Goal: Task Accomplishment & Management: Manage account settings

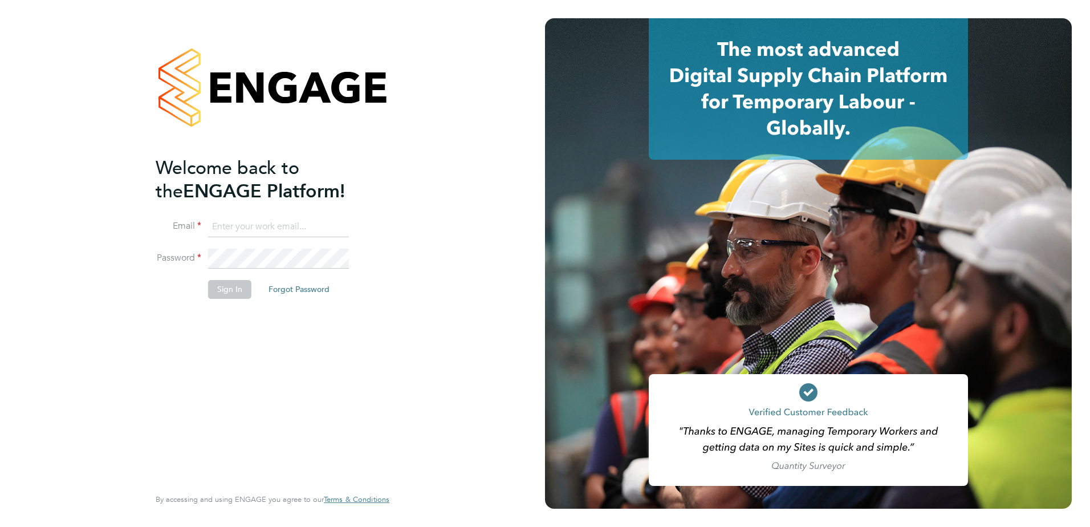
type input "[PERSON_NAME][EMAIL_ADDRESS][PERSON_NAME][DOMAIN_NAME]"
click at [225, 294] on button "Sign In" at bounding box center [229, 289] width 43 height 18
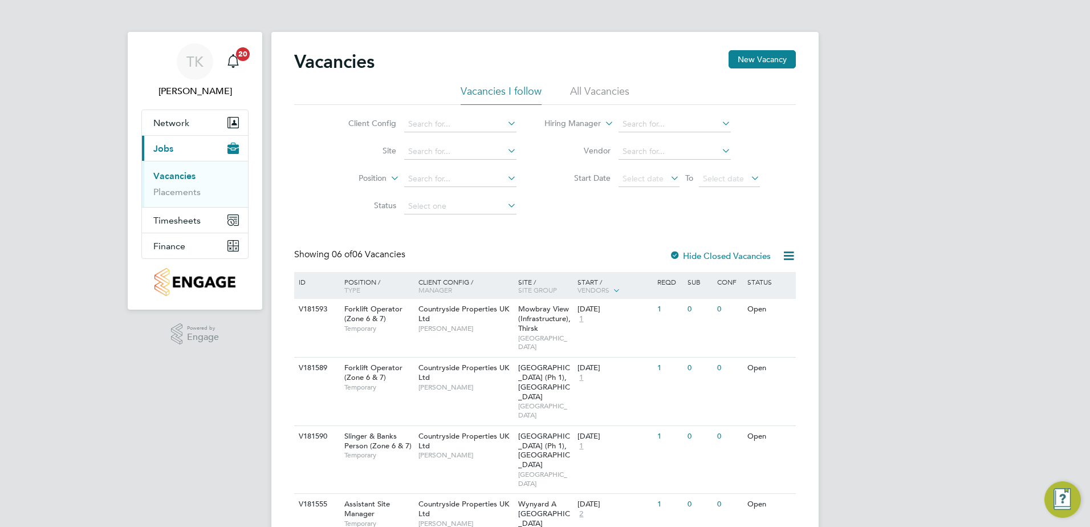
click at [169, 197] on li "Placements" at bounding box center [196, 192] width 86 height 11
click at [173, 193] on link "Placements" at bounding box center [176, 192] width 47 height 11
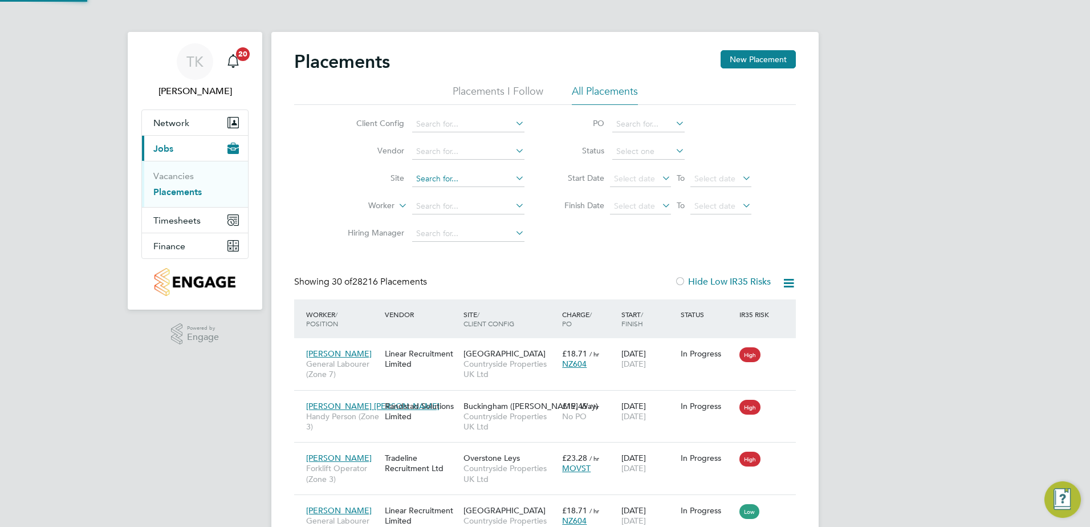
click at [431, 182] on input at bounding box center [468, 179] width 112 height 16
click at [477, 189] on li "Brim [GEOGRAPHIC_DATA]" at bounding box center [468, 194] width 113 height 15
type input "[GEOGRAPHIC_DATA]"
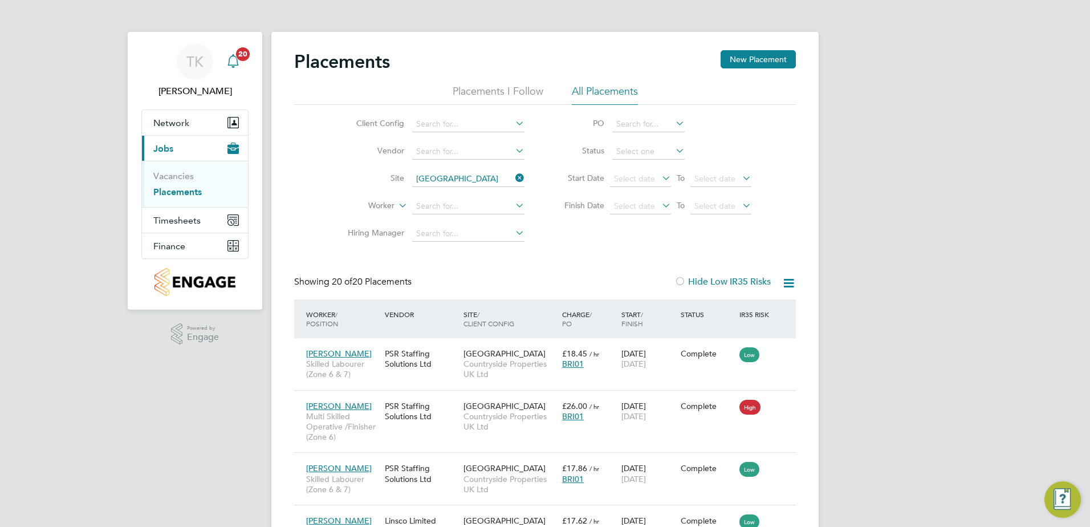
click at [238, 56] on span "20" at bounding box center [243, 54] width 14 height 14
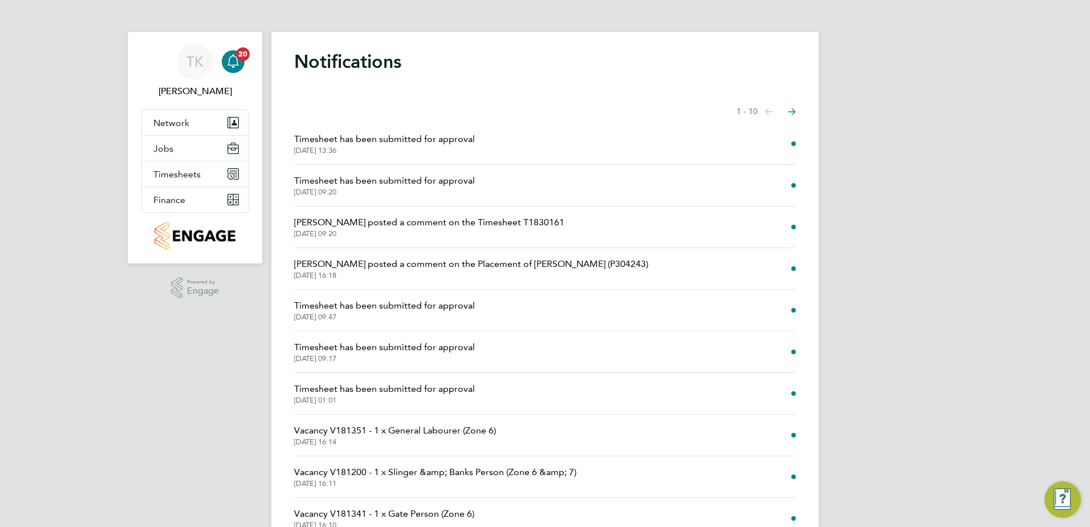
click at [461, 258] on span "[PERSON_NAME] posted a comment on the Placement of [PERSON_NAME] (P304243)" at bounding box center [471, 264] width 354 height 14
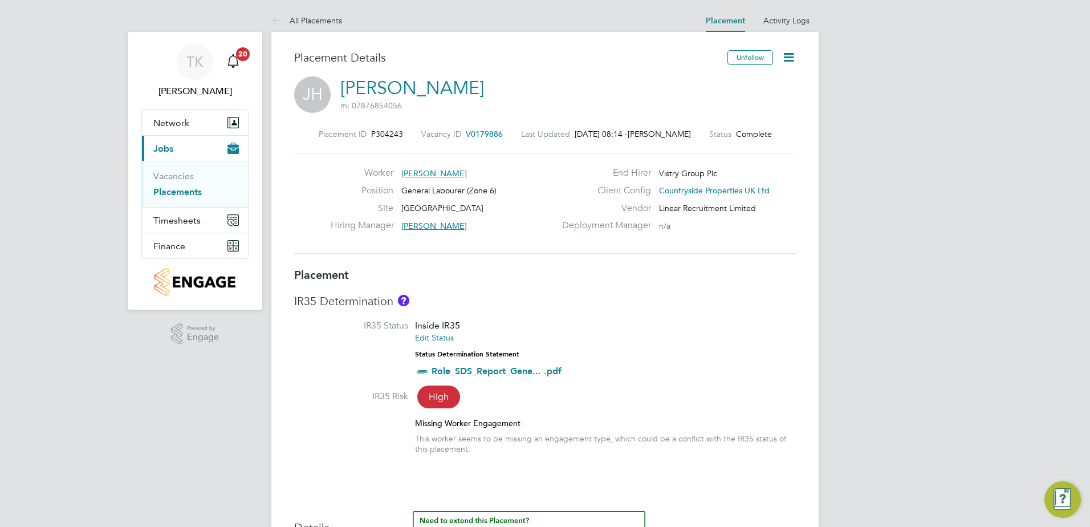
click at [792, 57] on icon at bounding box center [789, 57] width 14 height 14
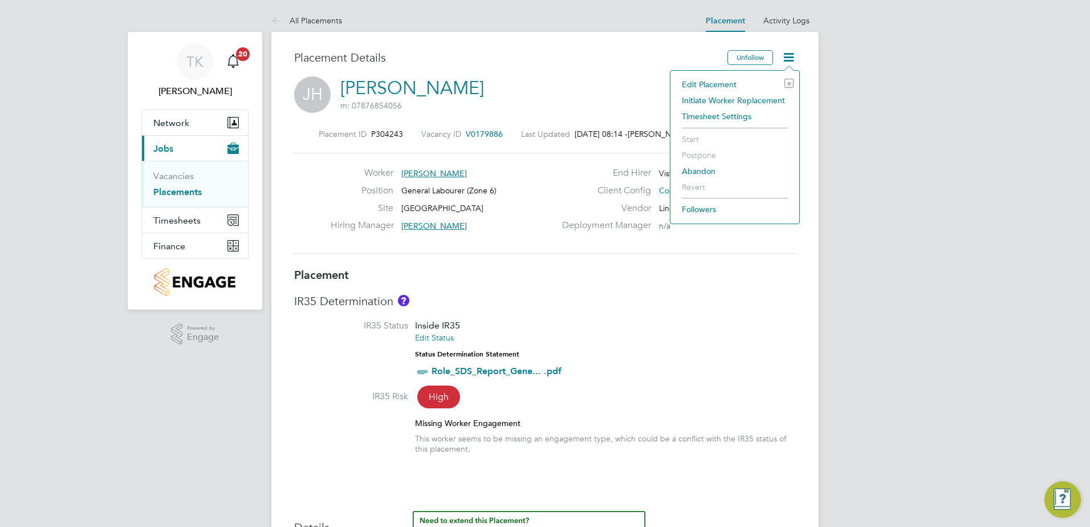
click at [720, 84] on li "Edit Placement e" at bounding box center [734, 84] width 117 height 16
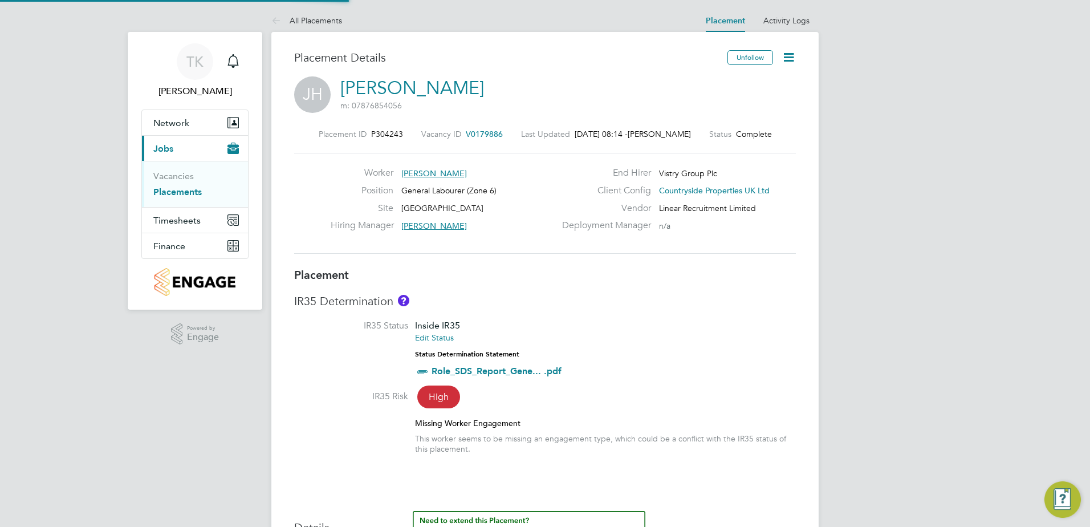
type input "[PERSON_NAME]"
type input "[DATE]"
type input "07:30"
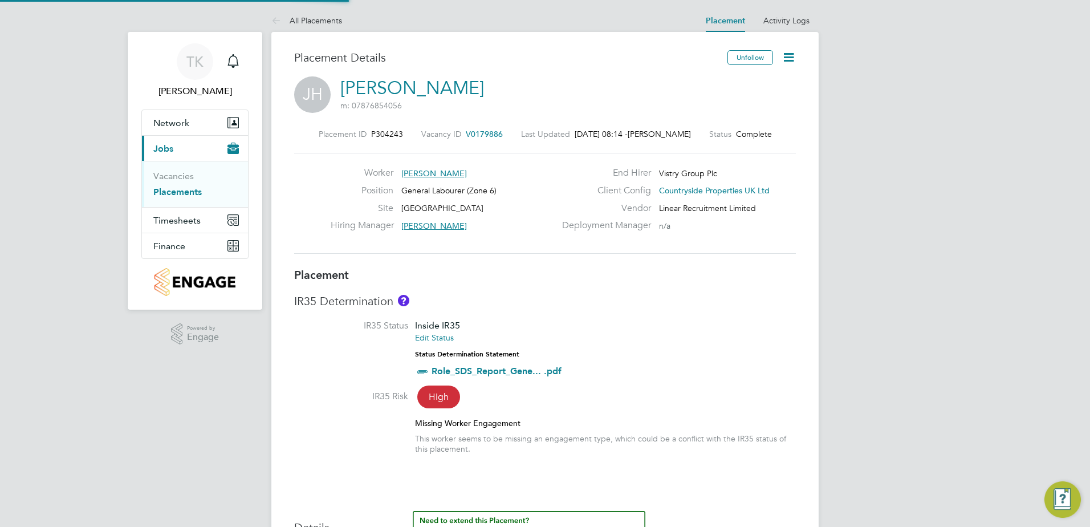
type input "16:30"
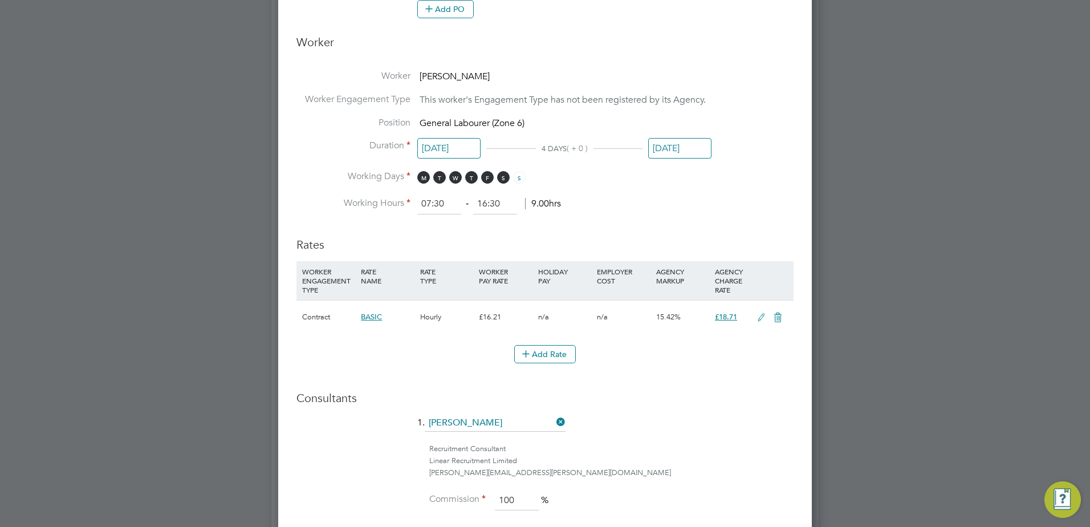
click at [676, 147] on input "[DATE]" at bounding box center [679, 148] width 63 height 21
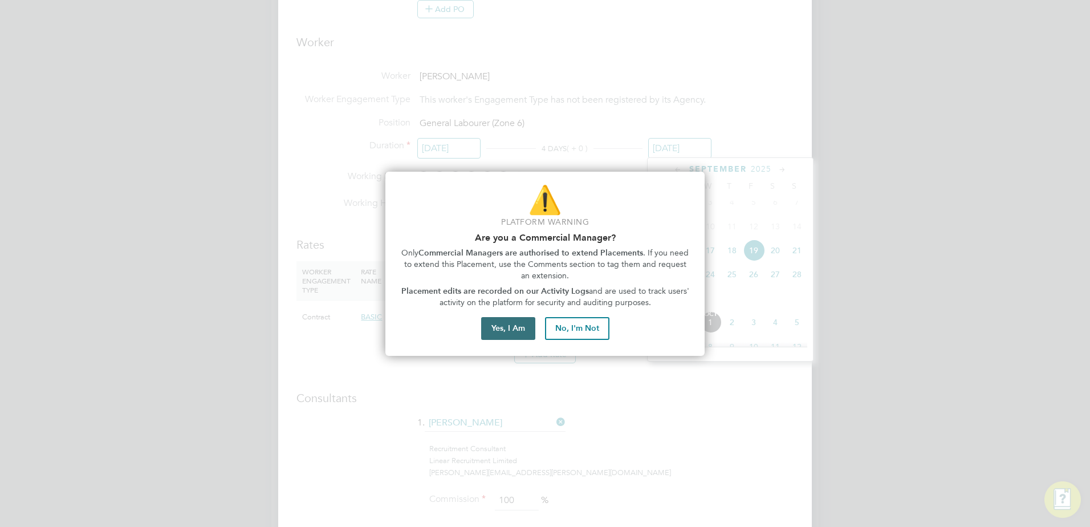
click at [507, 322] on button "Yes, I Am" at bounding box center [508, 328] width 54 height 23
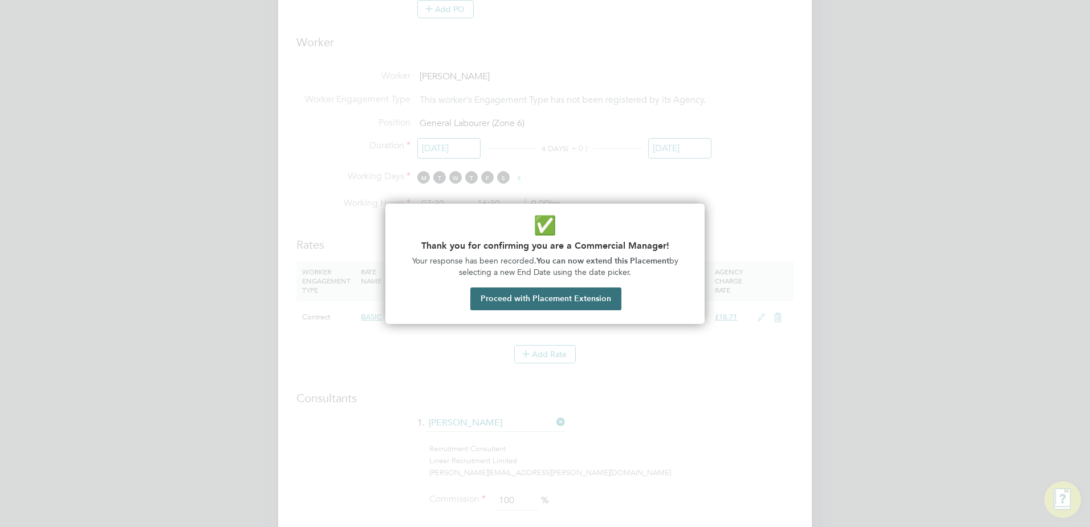
click at [520, 303] on button "Proceed with Placement Extension" at bounding box center [546, 298] width 151 height 23
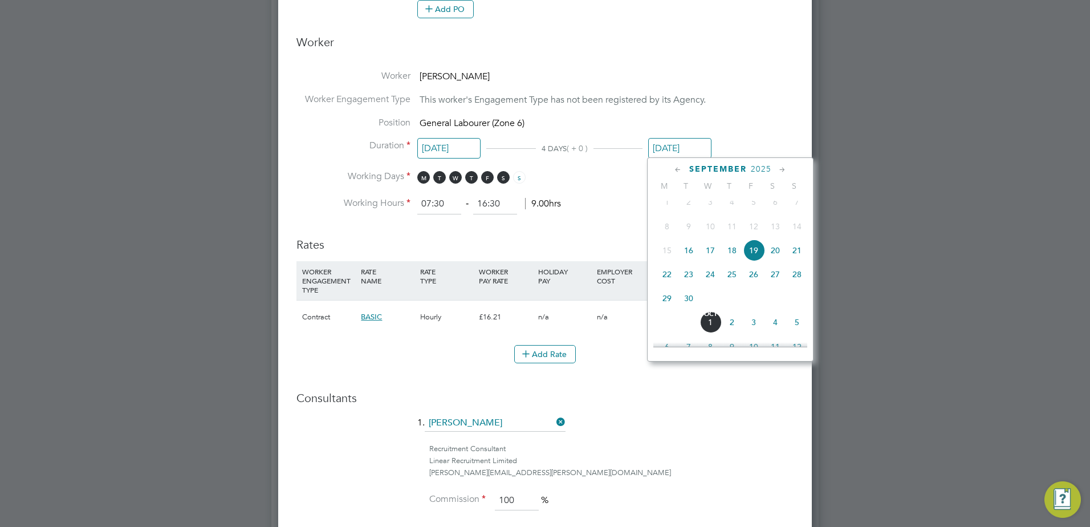
click at [751, 285] on span "26" at bounding box center [754, 274] width 22 height 22
type input "[DATE]"
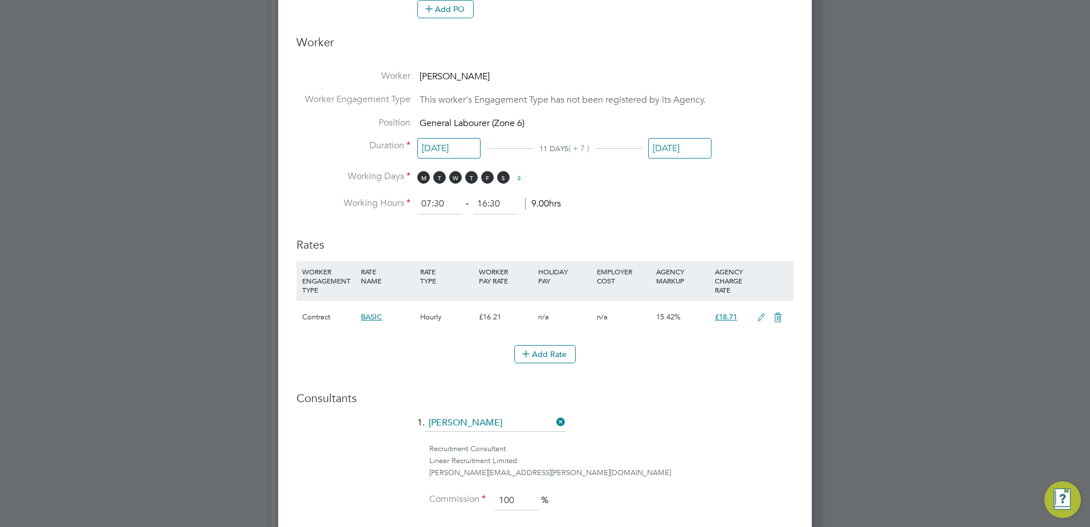
click at [752, 213] on li "Working Hours 07:30 ‐ 16:30 9.00hrs" at bounding box center [545, 204] width 497 height 21
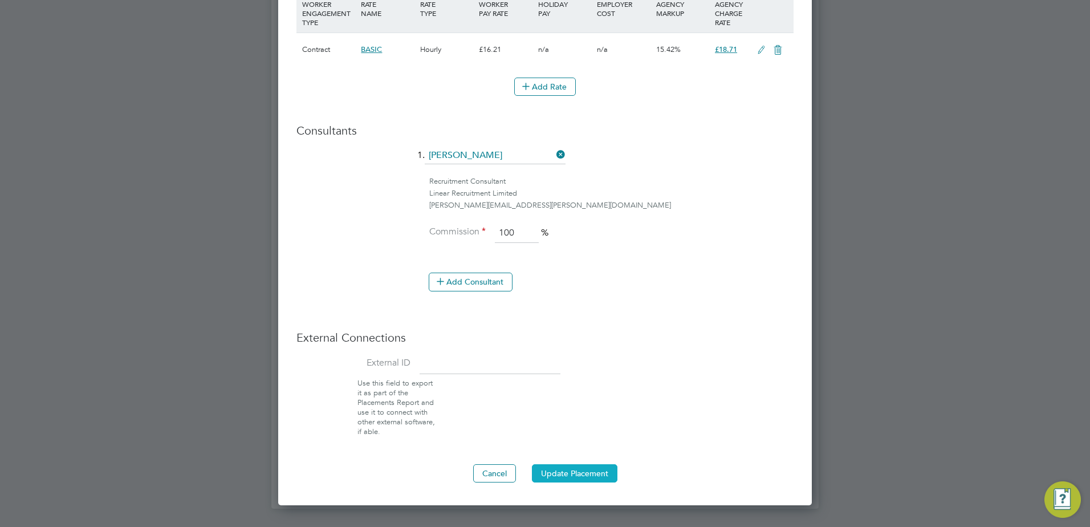
click at [583, 465] on button "Update Placement" at bounding box center [575, 473] width 86 height 18
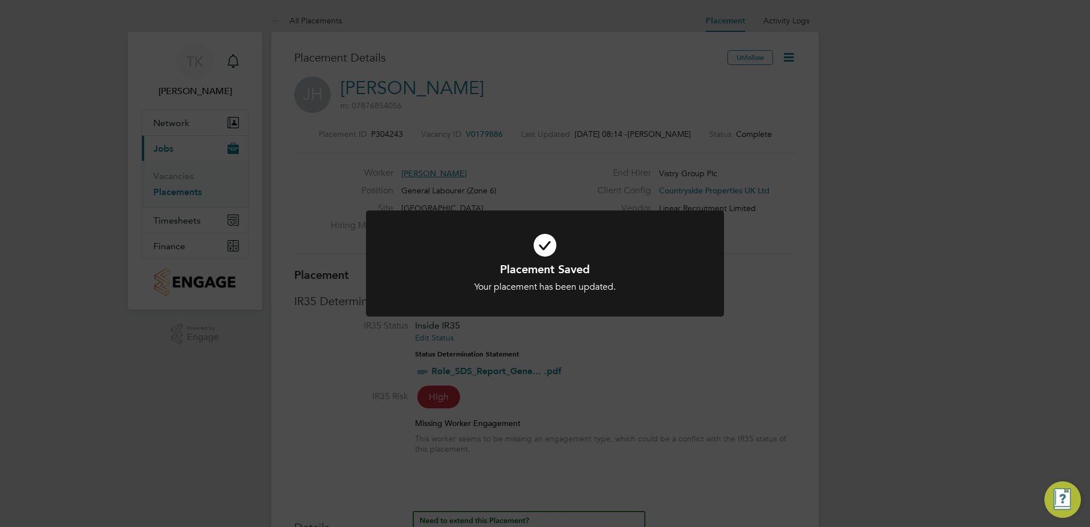
click at [653, 350] on div "Placement Saved Your placement has been updated. Cancel Okay" at bounding box center [545, 263] width 1090 height 527
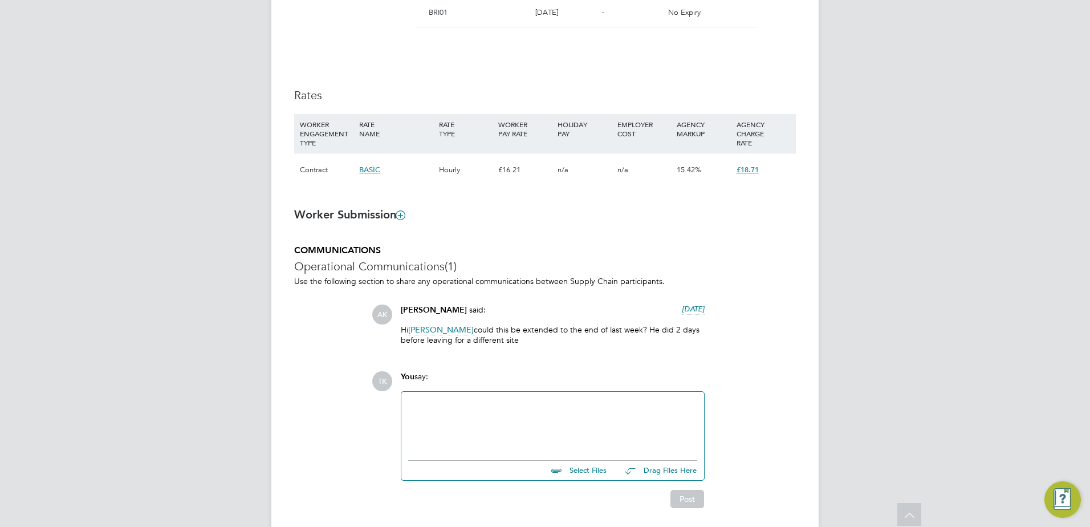
click at [423, 407] on div at bounding box center [552, 423] width 289 height 49
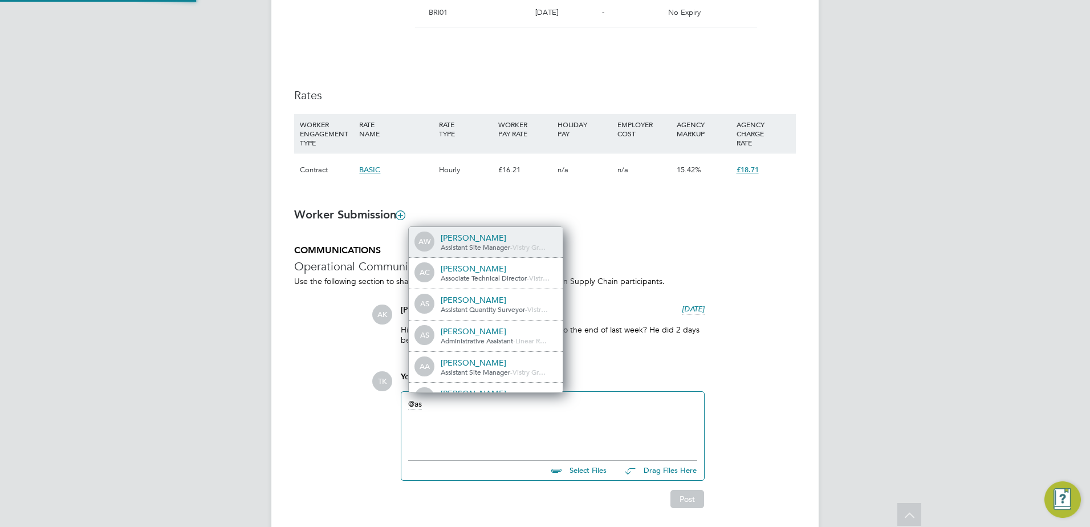
scroll to position [9, 115]
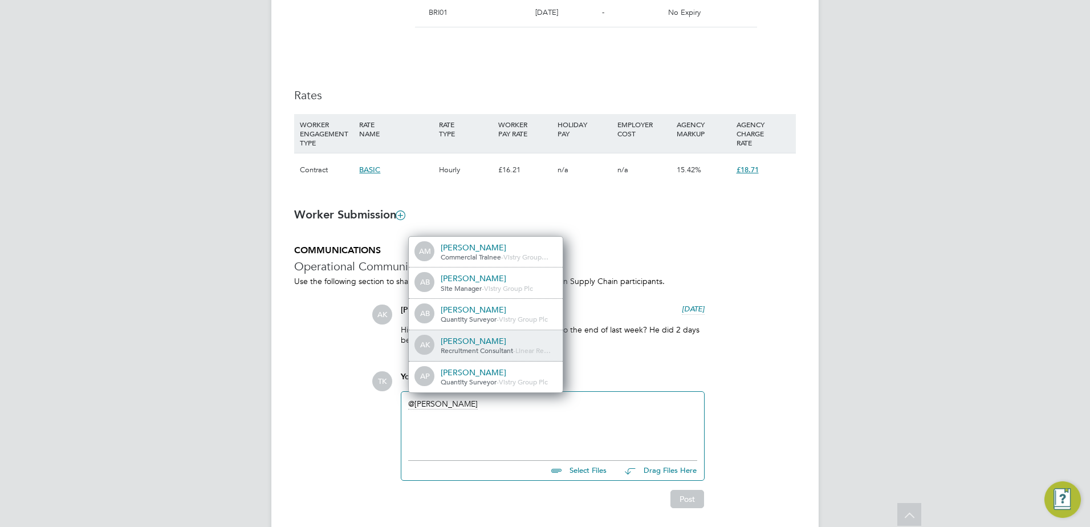
click at [477, 337] on div "[PERSON_NAME]" at bounding box center [498, 341] width 114 height 10
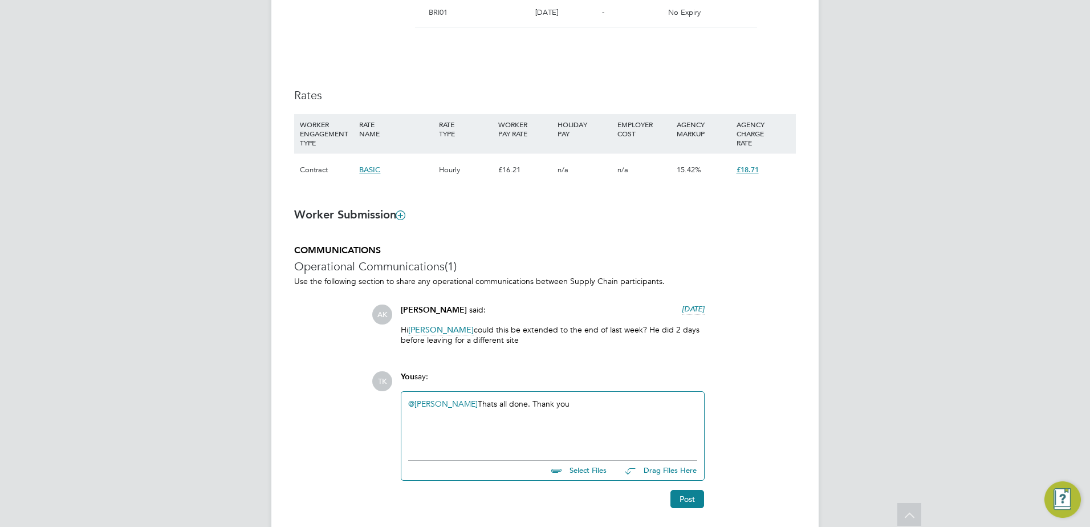
click at [477, 401] on div "@[PERSON_NAME] ​ Thats all done. Thank you" at bounding box center [552, 423] width 289 height 49
click at [679, 505] on button "Post" at bounding box center [688, 499] width 34 height 18
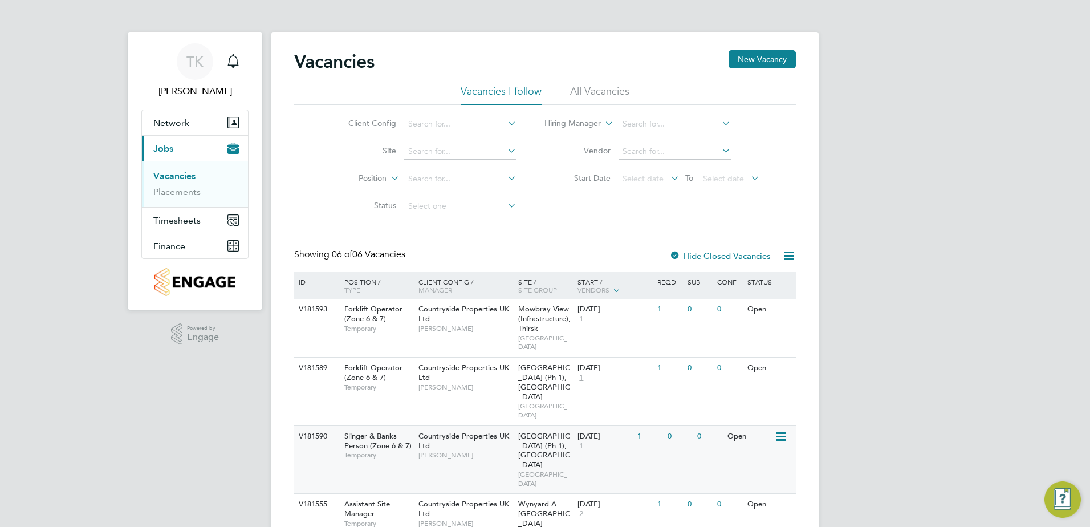
click at [613, 449] on div "V181590 Slinger & Banks Person (Zone 6 & 7) Temporary Countryside Properties UK…" at bounding box center [545, 459] width 502 height 68
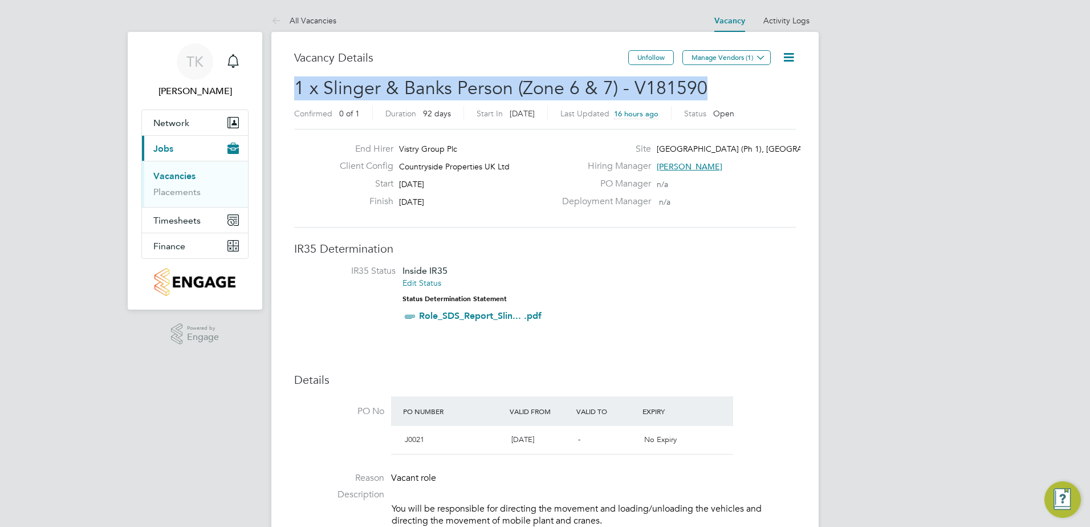
drag, startPoint x: 711, startPoint y: 85, endPoint x: 284, endPoint y: 83, distance: 427.2
copy span "1 x Slinger & Banks Person (Zone 6 & 7) - V181590"
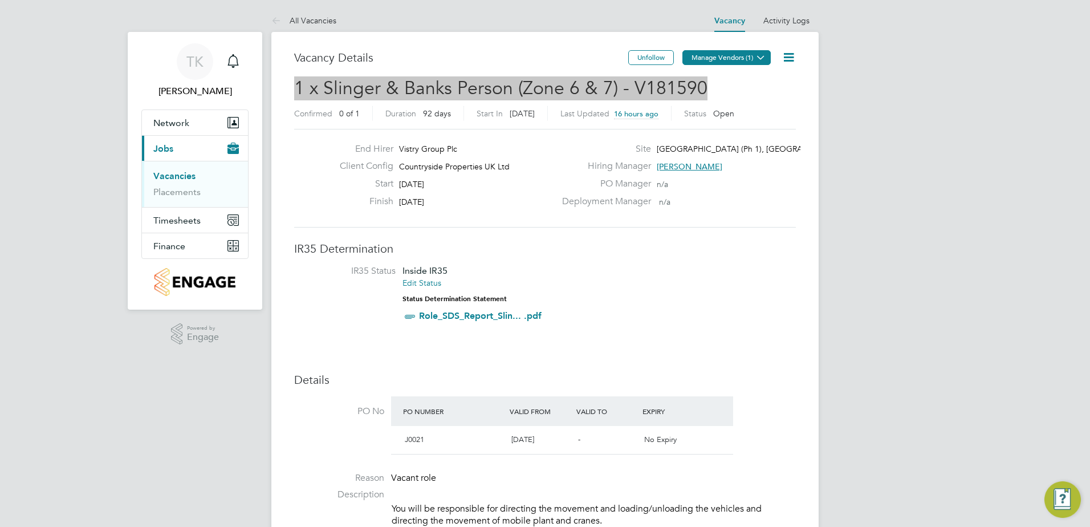
click at [770, 57] on button "Manage Vendors (1)" at bounding box center [727, 57] width 88 height 15
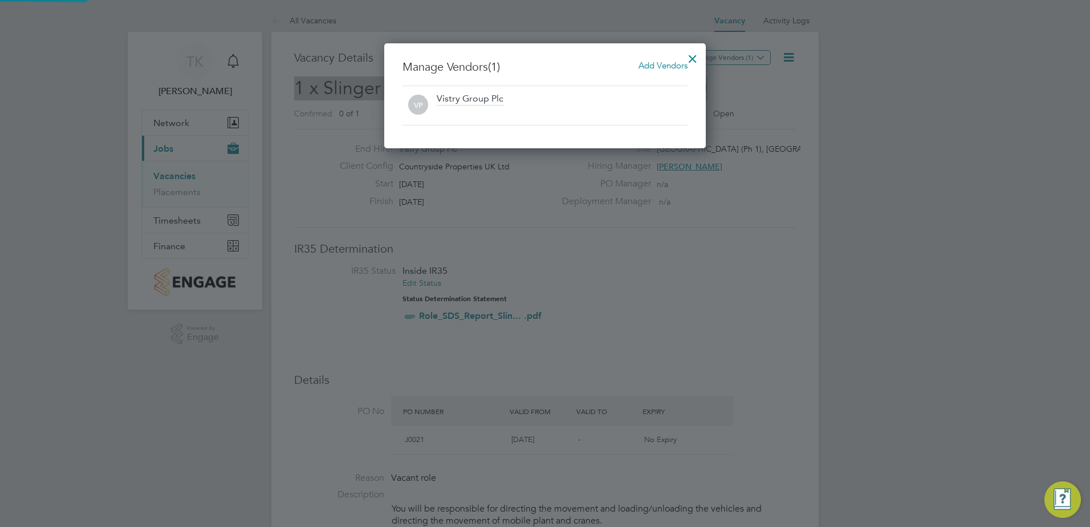
scroll to position [106, 322]
click at [652, 63] on span "Add Vendors" at bounding box center [663, 65] width 49 height 11
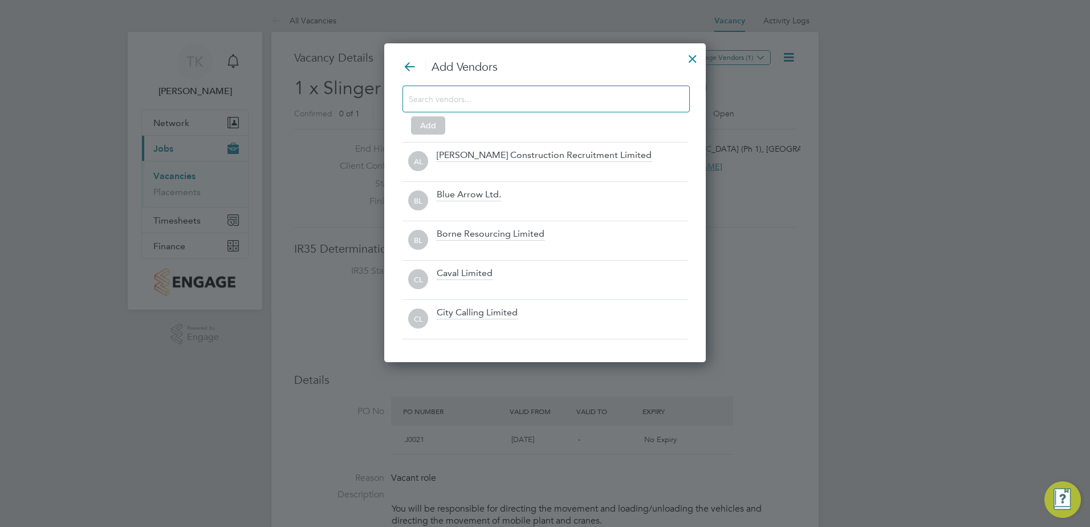
click at [476, 100] on input at bounding box center [537, 98] width 257 height 15
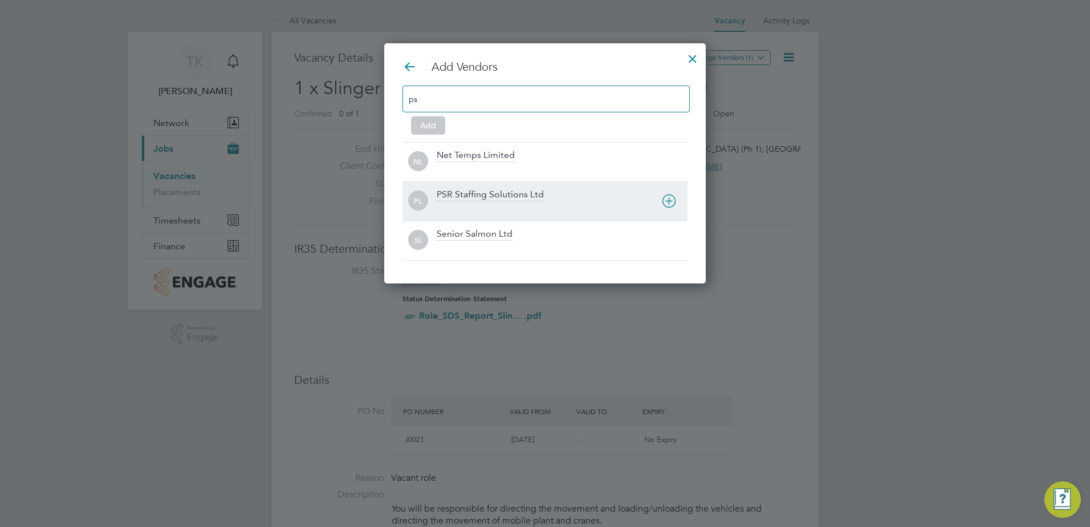
type input "ps"
click at [471, 192] on div "PSR Staffing Solutions Ltd" at bounding box center [490, 195] width 107 height 13
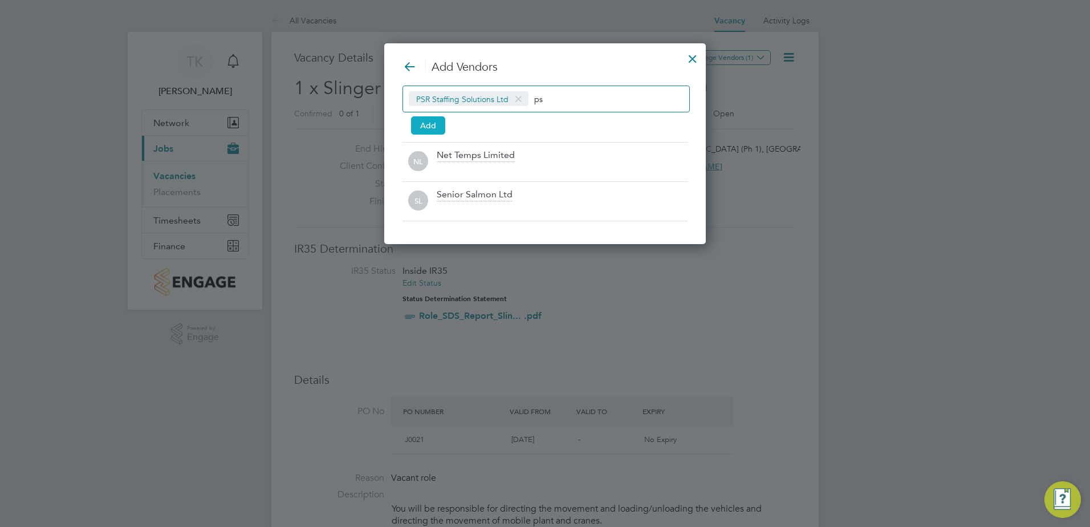
click at [432, 124] on button "Add" at bounding box center [428, 125] width 34 height 18
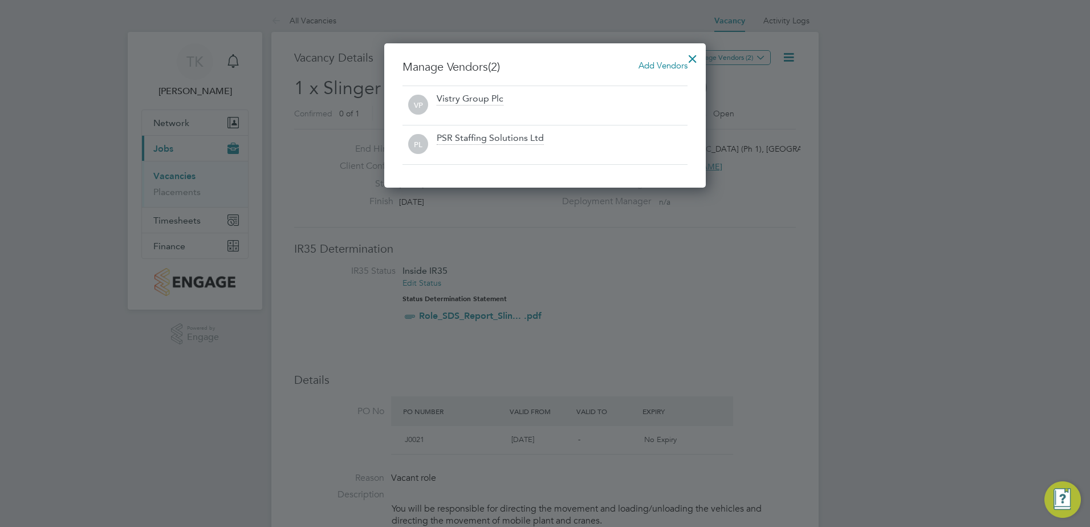
click at [696, 57] on div at bounding box center [693, 56] width 21 height 21
